Goal: Navigation & Orientation: Find specific page/section

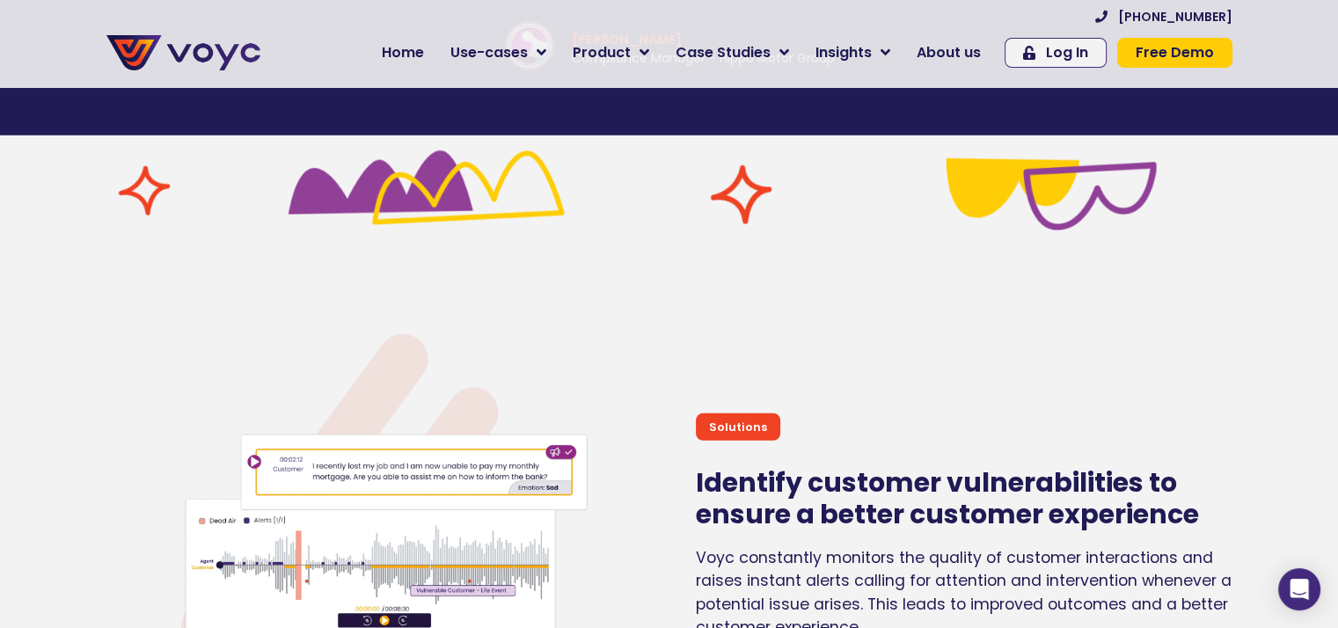
scroll to position [5231, 0]
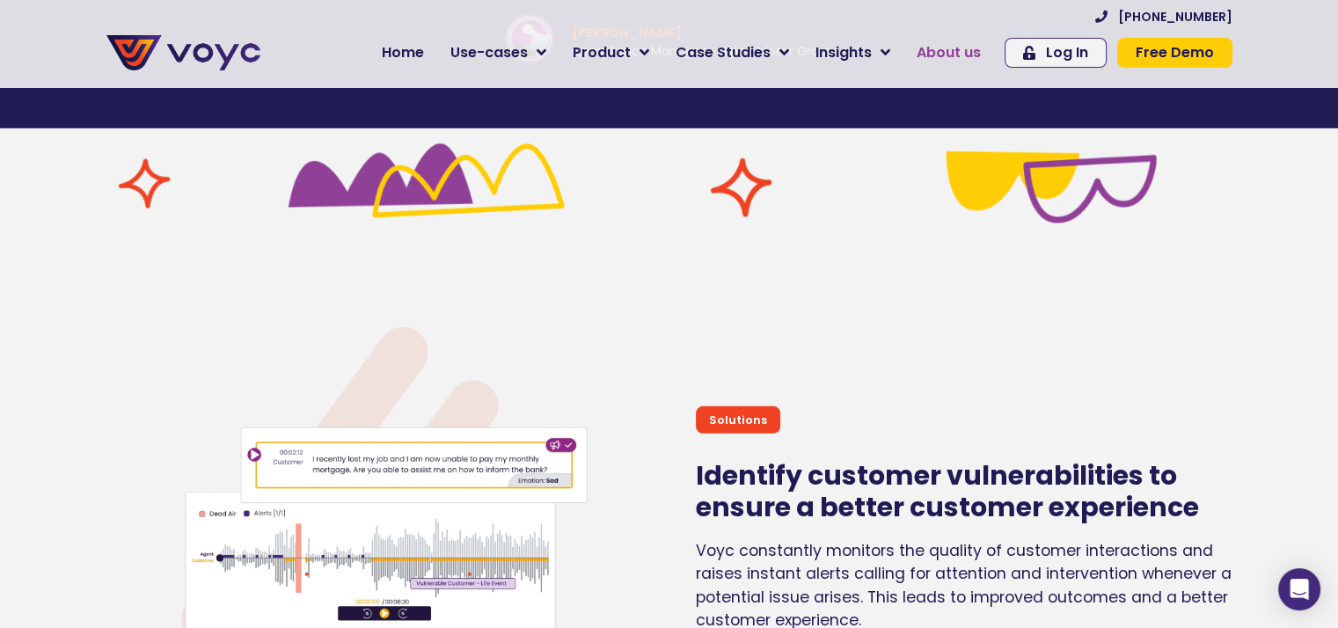
click at [967, 43] on span "About us" at bounding box center [948, 52] width 64 height 21
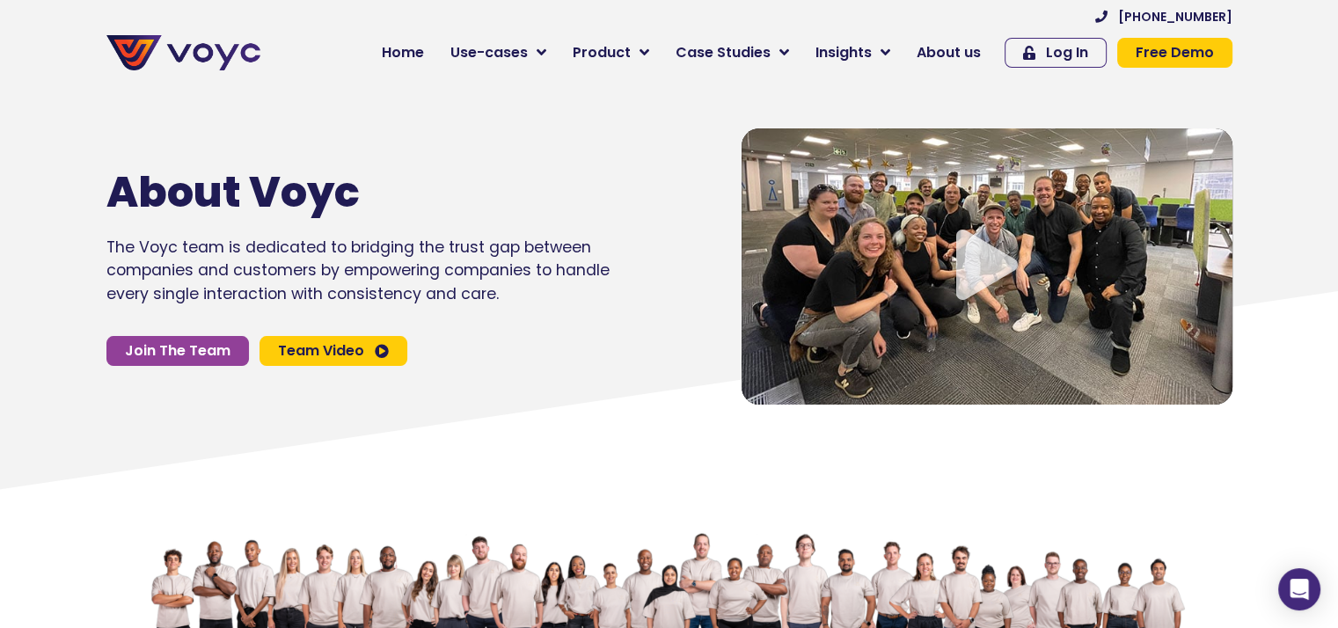
click at [981, 244] on icon "Video play button" at bounding box center [987, 265] width 62 height 70
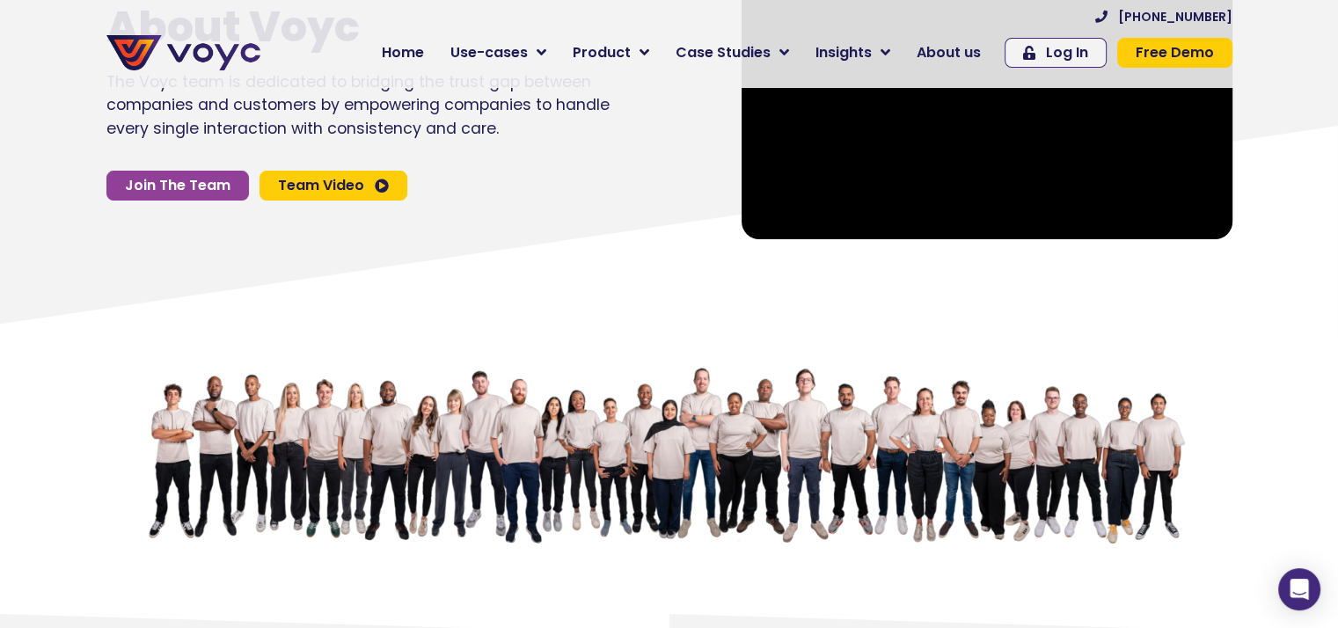
scroll to position [176, 0]
